Goal: Navigation & Orientation: Find specific page/section

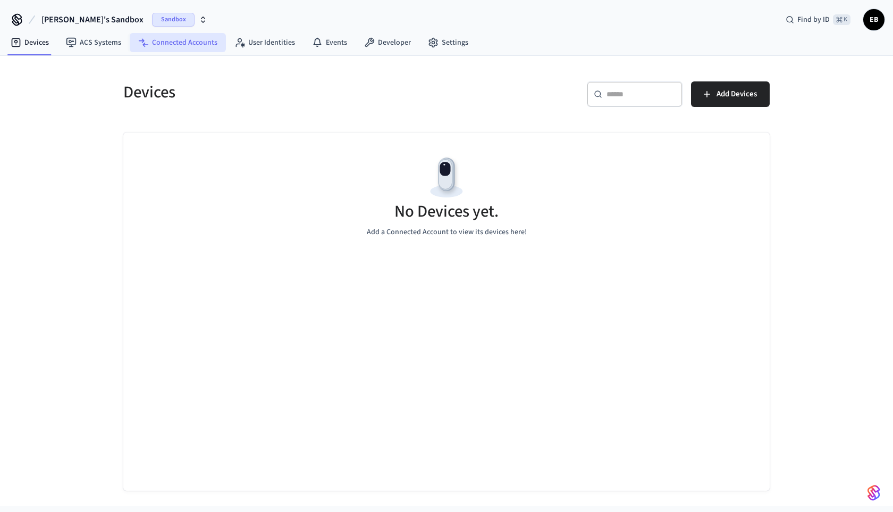
click at [191, 45] on link "Connected Accounts" at bounding box center [178, 42] width 96 height 19
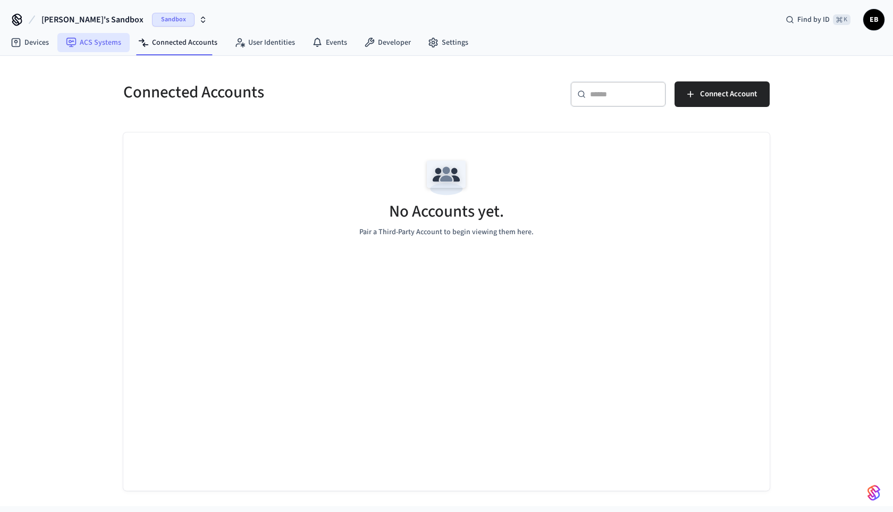
click at [91, 46] on link "ACS Systems" at bounding box center [93, 42] width 72 height 19
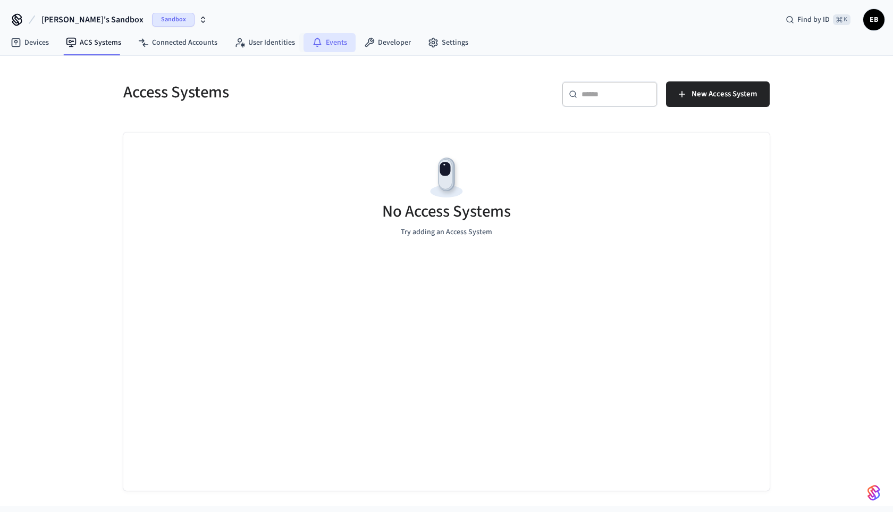
click at [334, 47] on link "Events" at bounding box center [330, 42] width 52 height 19
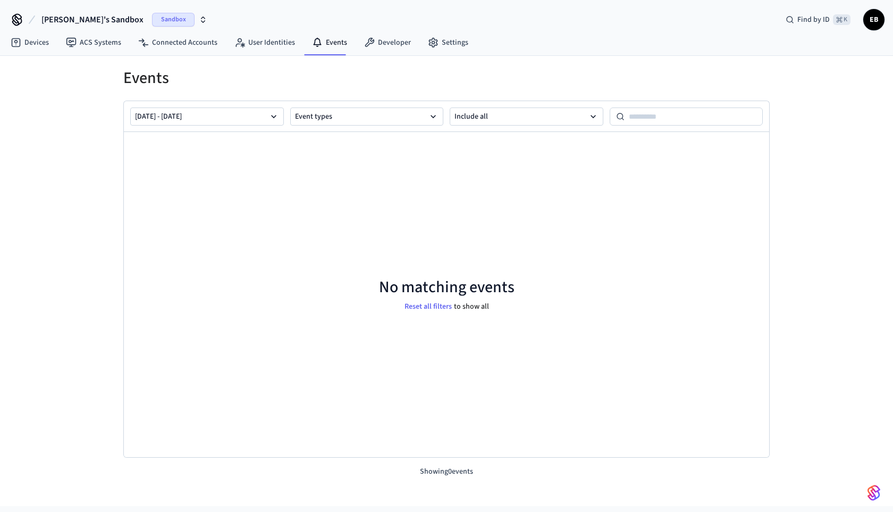
click at [14, 20] on icon at bounding box center [17, 19] width 17 height 17
click at [69, 18] on span "[PERSON_NAME]'s Sandbox" at bounding box center [92, 19] width 102 height 13
click at [156, 18] on span "Sandbox" at bounding box center [173, 20] width 43 height 14
click at [214, 20] on div "[PERSON_NAME]'s Sandbox Sandbox Find by ID ⌘ K EB" at bounding box center [446, 15] width 893 height 31
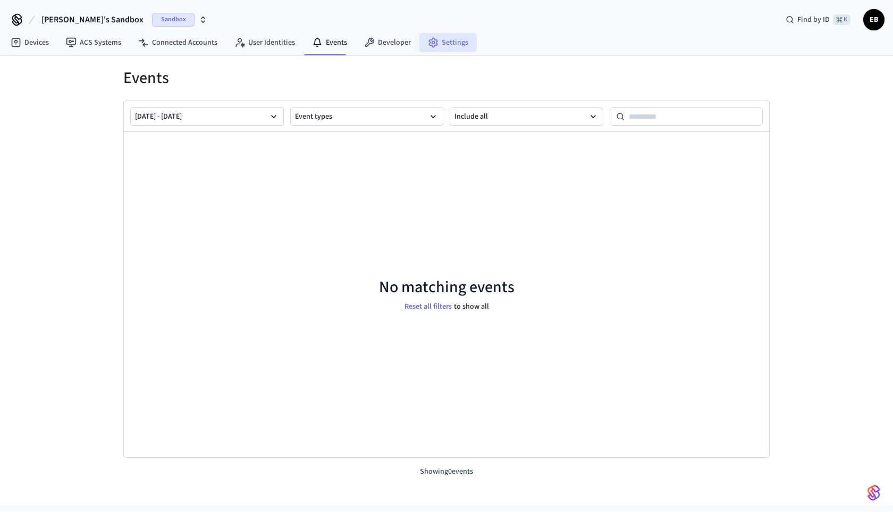
click at [457, 46] on link "Settings" at bounding box center [448, 42] width 57 height 19
click at [401, 14] on div "[PERSON_NAME]'s Sandbox Sandbox Find by ID ⌘ K EB" at bounding box center [446, 15] width 893 height 31
click at [36, 50] on link "Devices" at bounding box center [29, 42] width 55 height 19
click at [79, 47] on link "ACS Systems" at bounding box center [93, 42] width 72 height 19
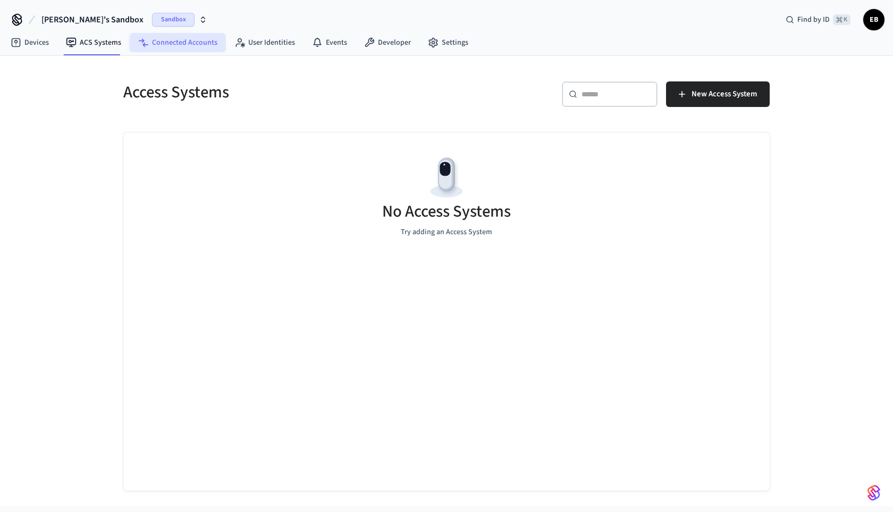
click at [189, 47] on link "Connected Accounts" at bounding box center [178, 42] width 96 height 19
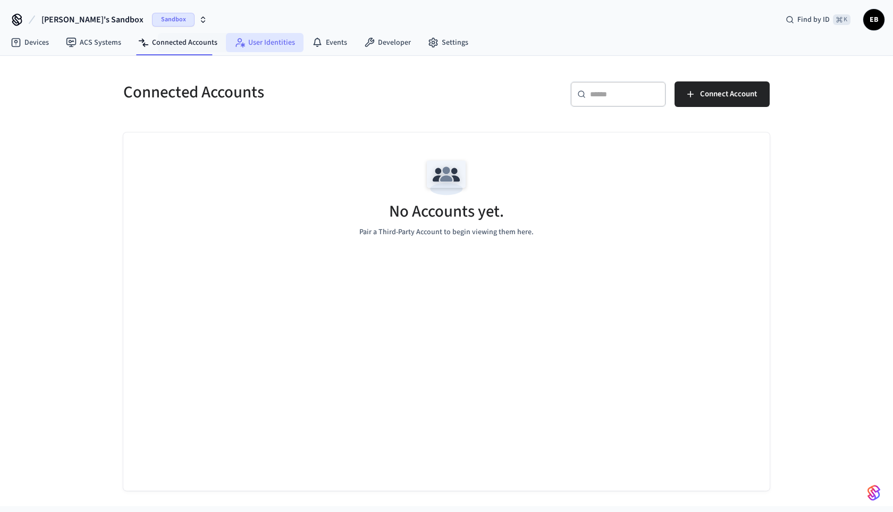
click at [263, 47] on link "User Identities" at bounding box center [265, 42] width 78 height 19
click at [320, 44] on link "Events" at bounding box center [330, 42] width 52 height 19
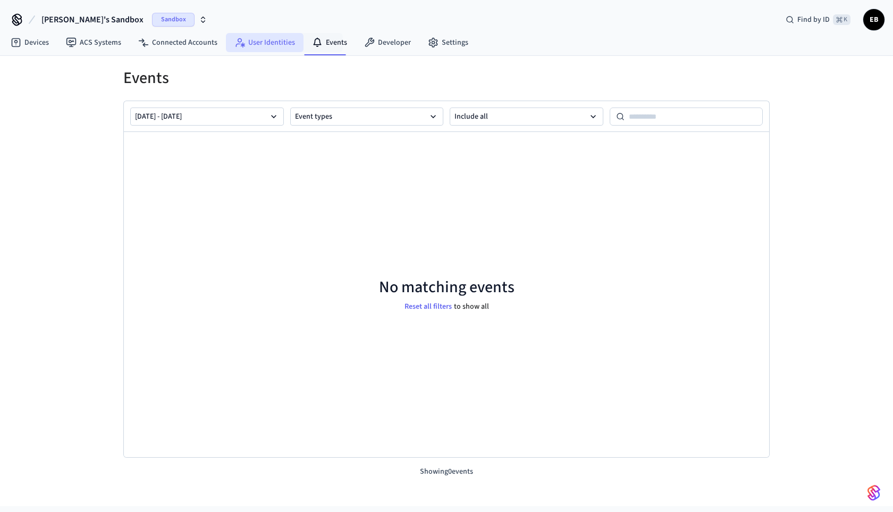
click at [267, 46] on link "User Identities" at bounding box center [265, 42] width 78 height 19
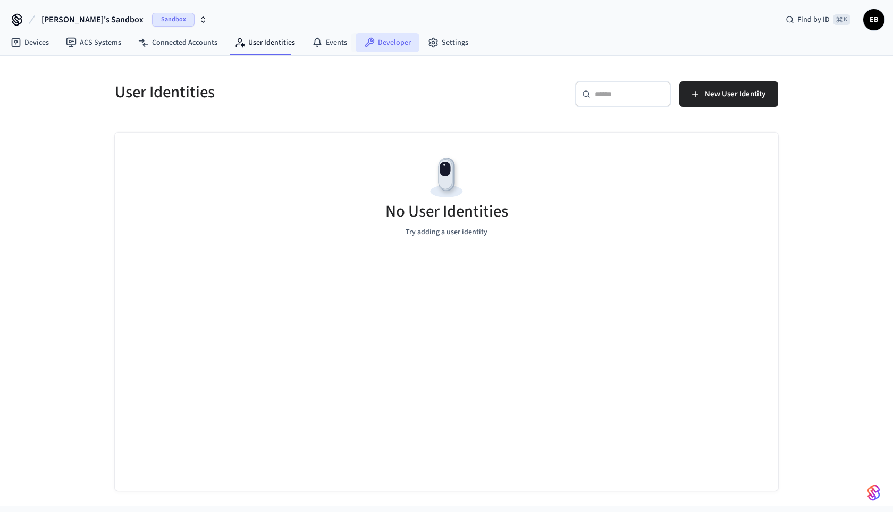
click at [380, 46] on link "Developer" at bounding box center [388, 42] width 64 height 19
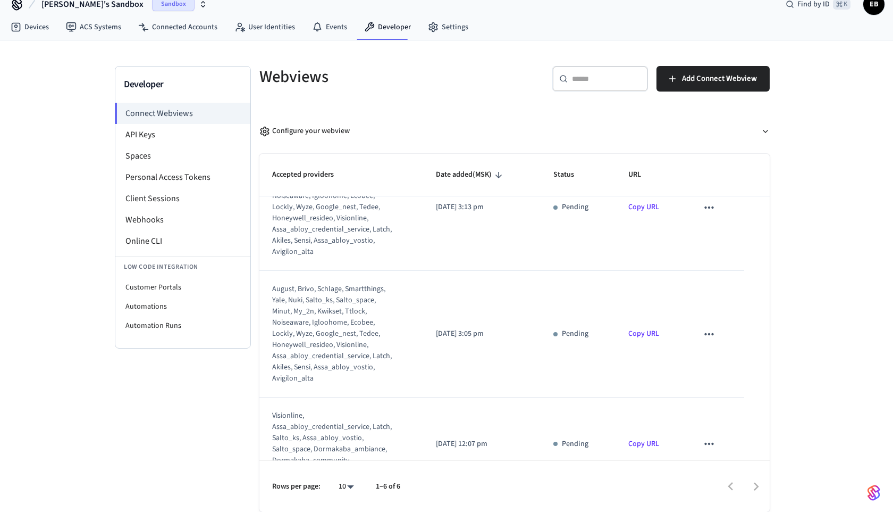
scroll to position [230, 0]
